Goal: Task Accomplishment & Management: Manage account settings

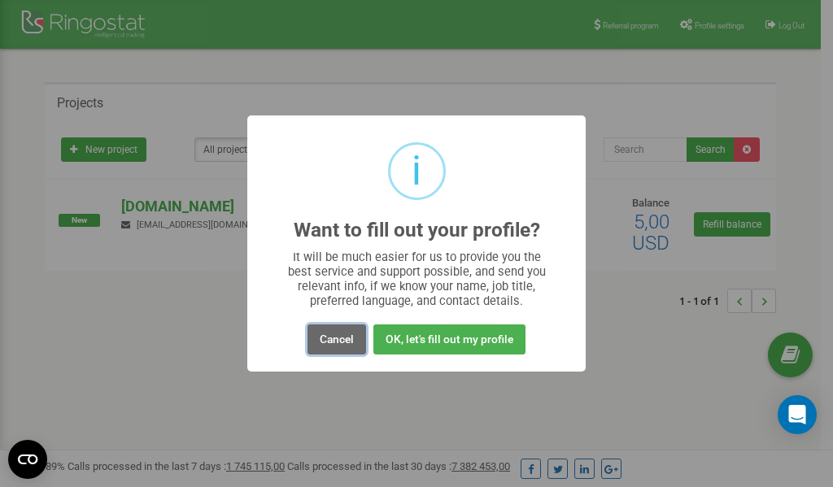
click at [344, 341] on button "Cancel" at bounding box center [337, 340] width 59 height 30
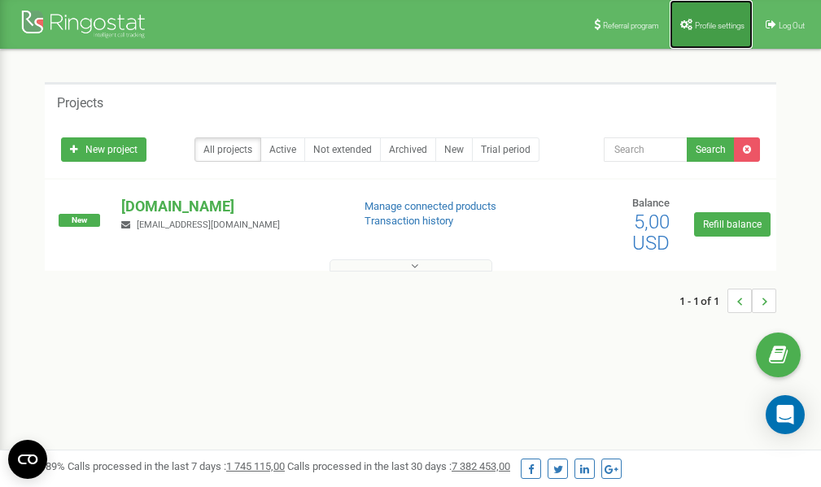
click at [712, 26] on span "Profile settings" at bounding box center [720, 25] width 50 height 9
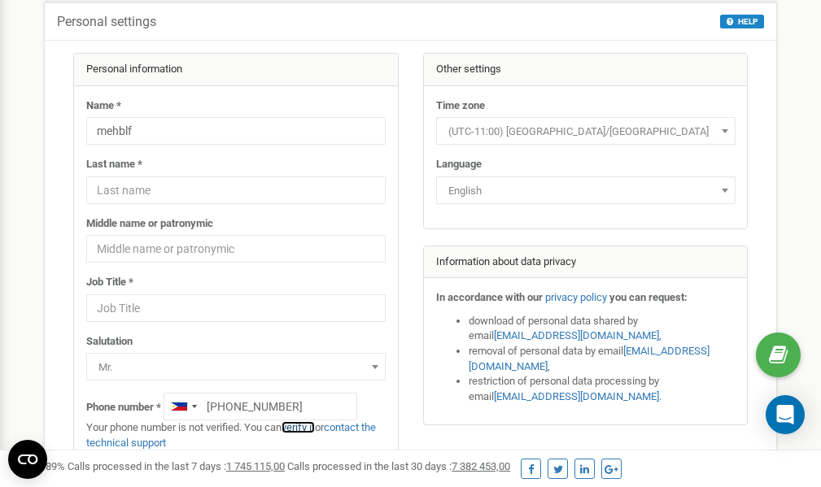
click at [309, 426] on link "verify it" at bounding box center [298, 427] width 33 height 12
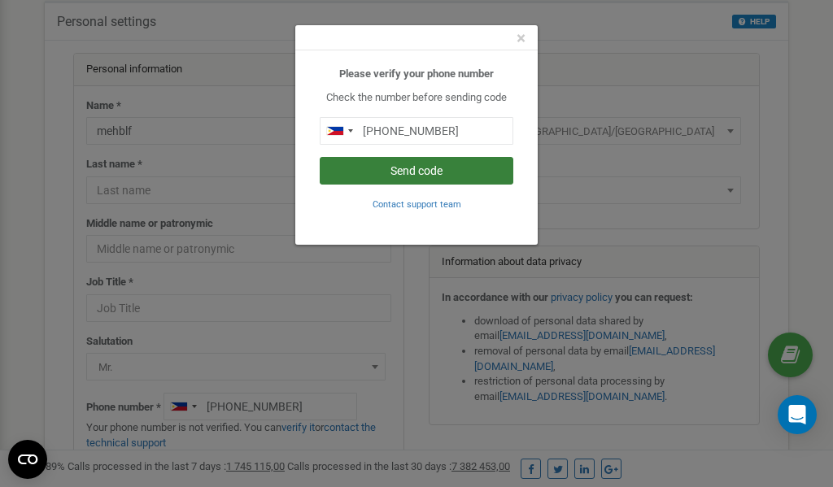
click at [418, 173] on button "Send code" at bounding box center [417, 171] width 194 height 28
